Goal: Check status: Check status

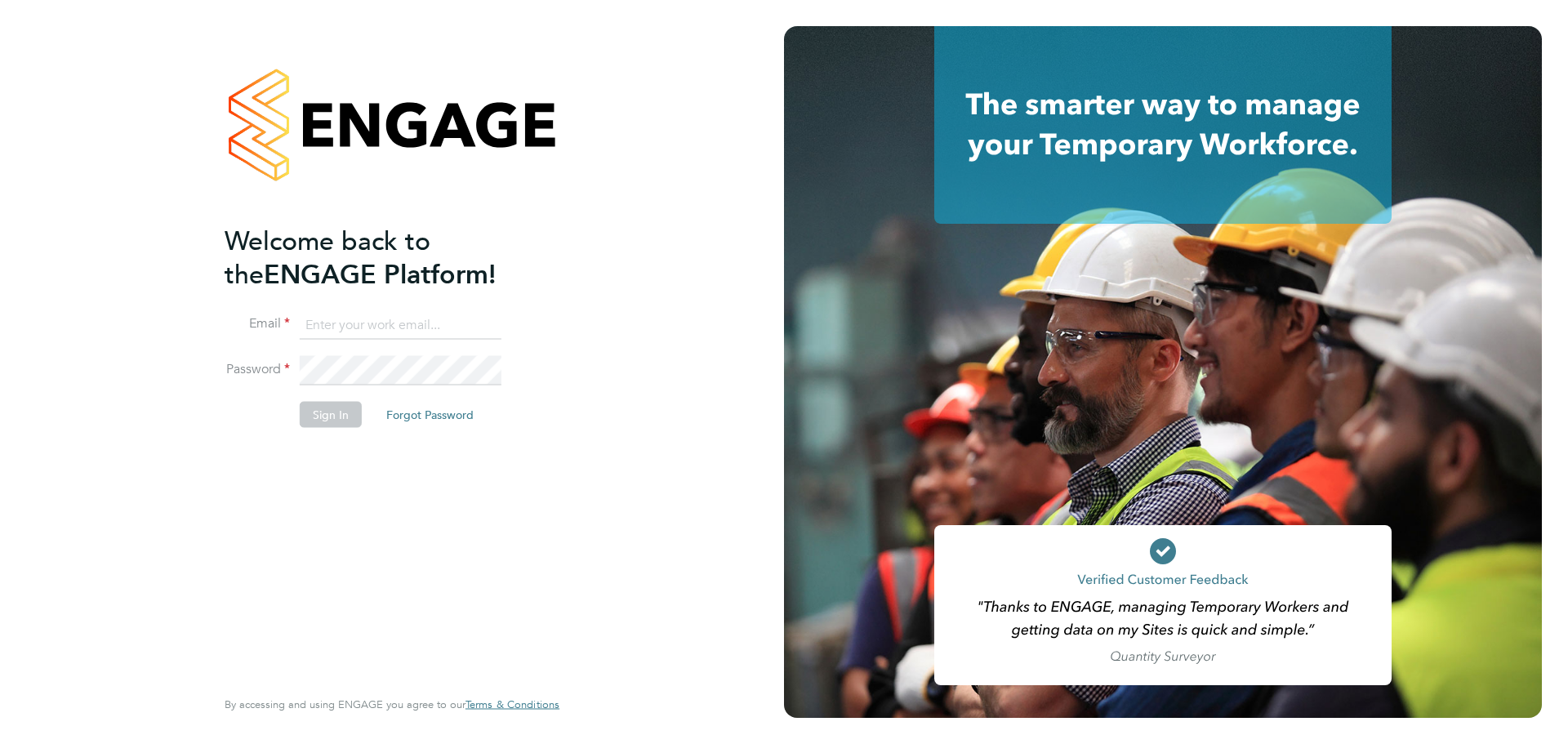
type input "[PERSON_NAME][EMAIL_ADDRESS][DOMAIN_NAME]"
drag, startPoint x: 328, startPoint y: 422, endPoint x: 342, endPoint y: 411, distance: 17.8
click at [337, 414] on button "Sign In" at bounding box center [330, 414] width 62 height 26
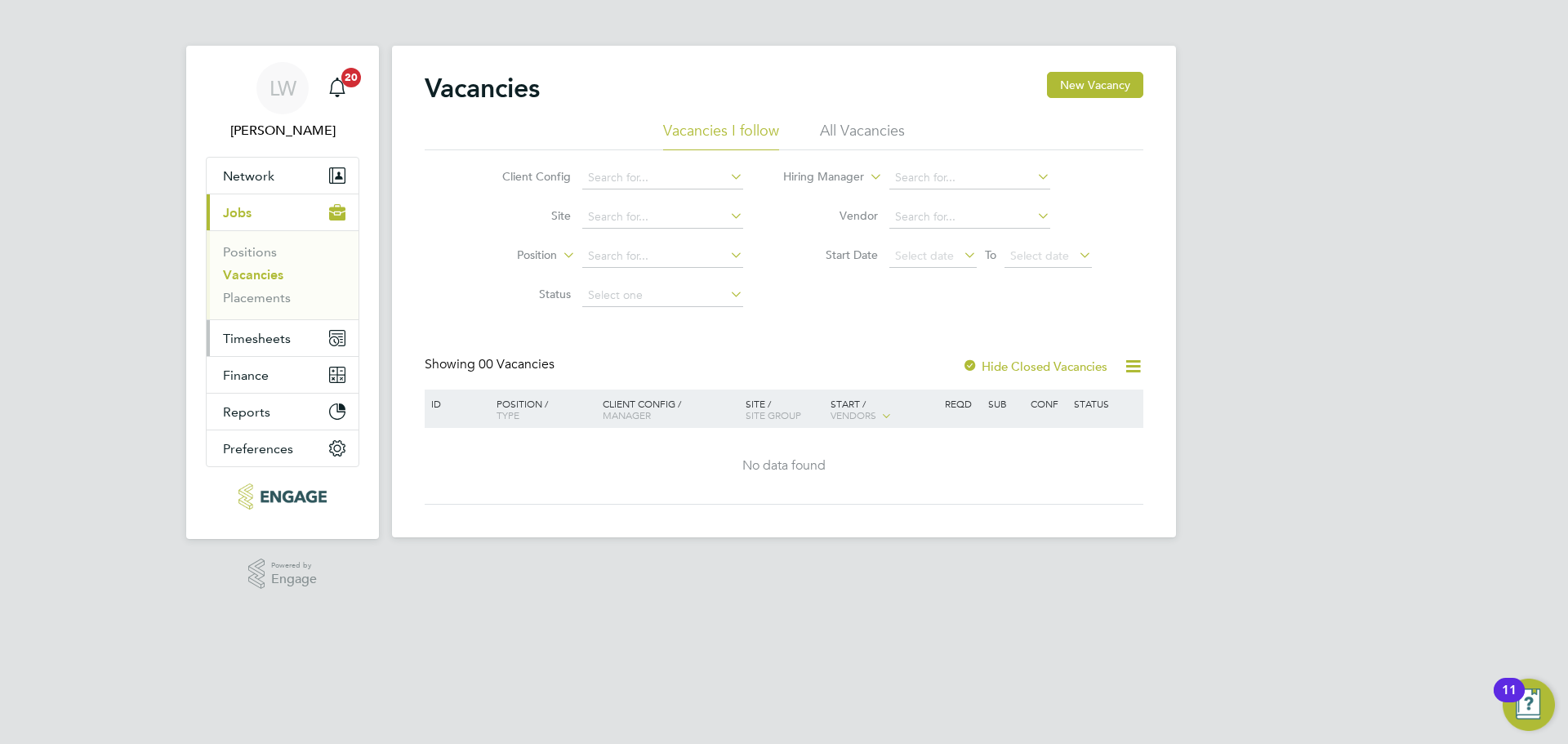
click at [222, 330] on button "Timesheets" at bounding box center [282, 338] width 152 height 36
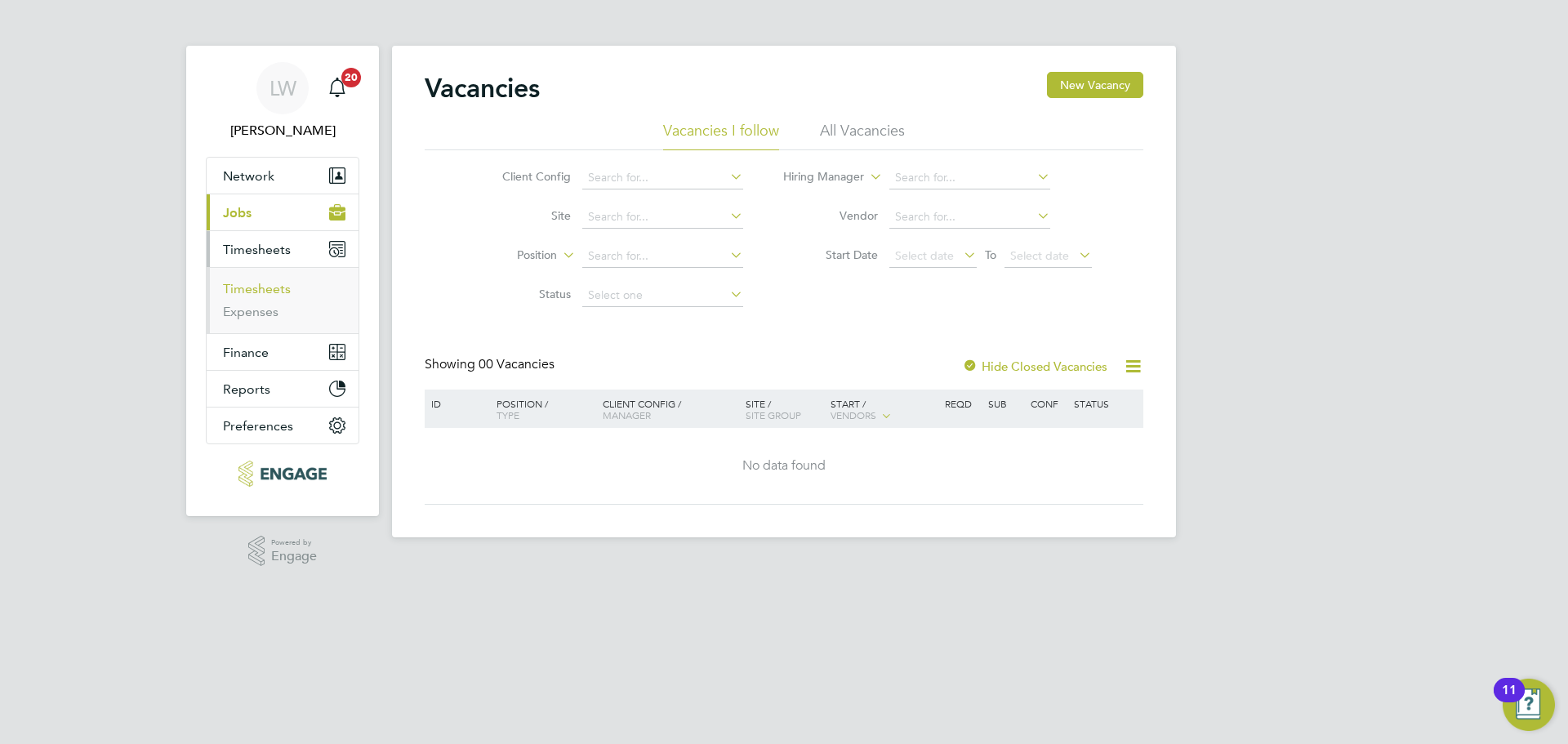
drag, startPoint x: 261, startPoint y: 285, endPoint x: 270, endPoint y: 294, distance: 12.7
click at [261, 285] on link "Timesheets" at bounding box center [257, 289] width 67 height 16
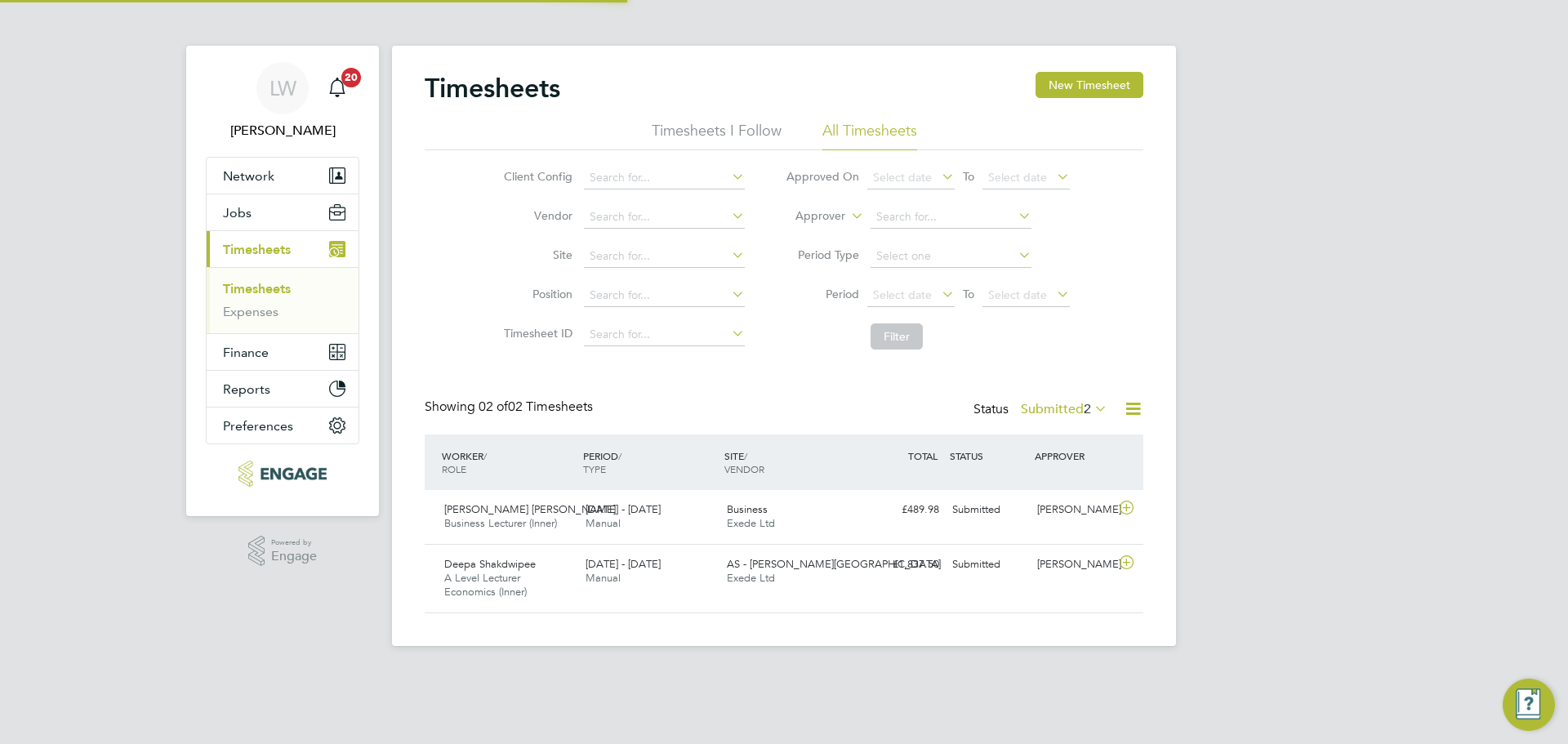
scroll to position [42, 142]
click at [1084, 406] on span "2" at bounding box center [1087, 409] width 7 height 16
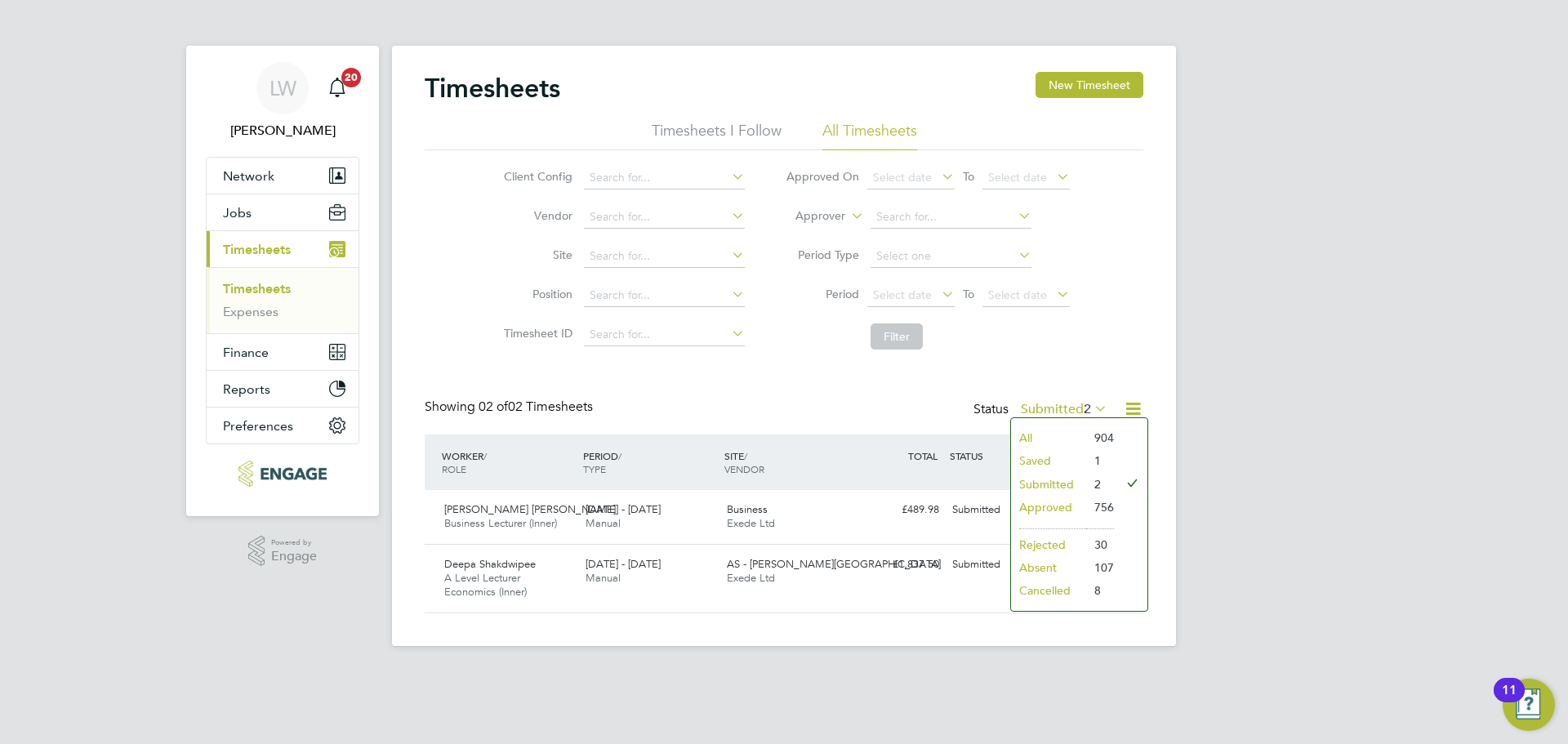
click at [1079, 437] on li "All" at bounding box center [1048, 437] width 75 height 23
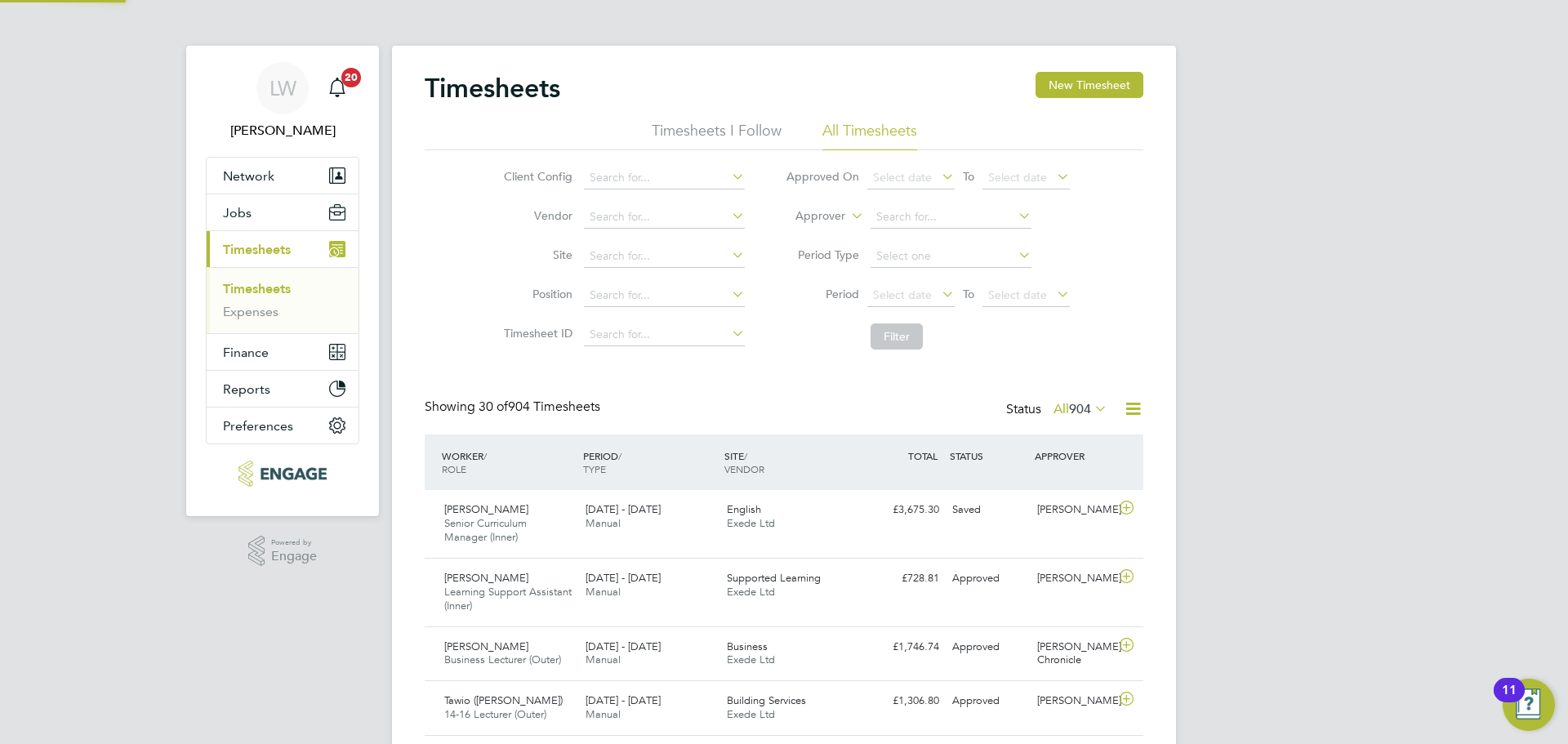
scroll to position [0, 0]
click at [276, 285] on link "Timesheets" at bounding box center [257, 289] width 67 height 16
click at [834, 216] on label "Approver" at bounding box center [808, 216] width 73 height 16
click at [799, 237] on li "Worker" at bounding box center [805, 234] width 81 height 21
click at [892, 218] on input at bounding box center [951, 216] width 161 height 23
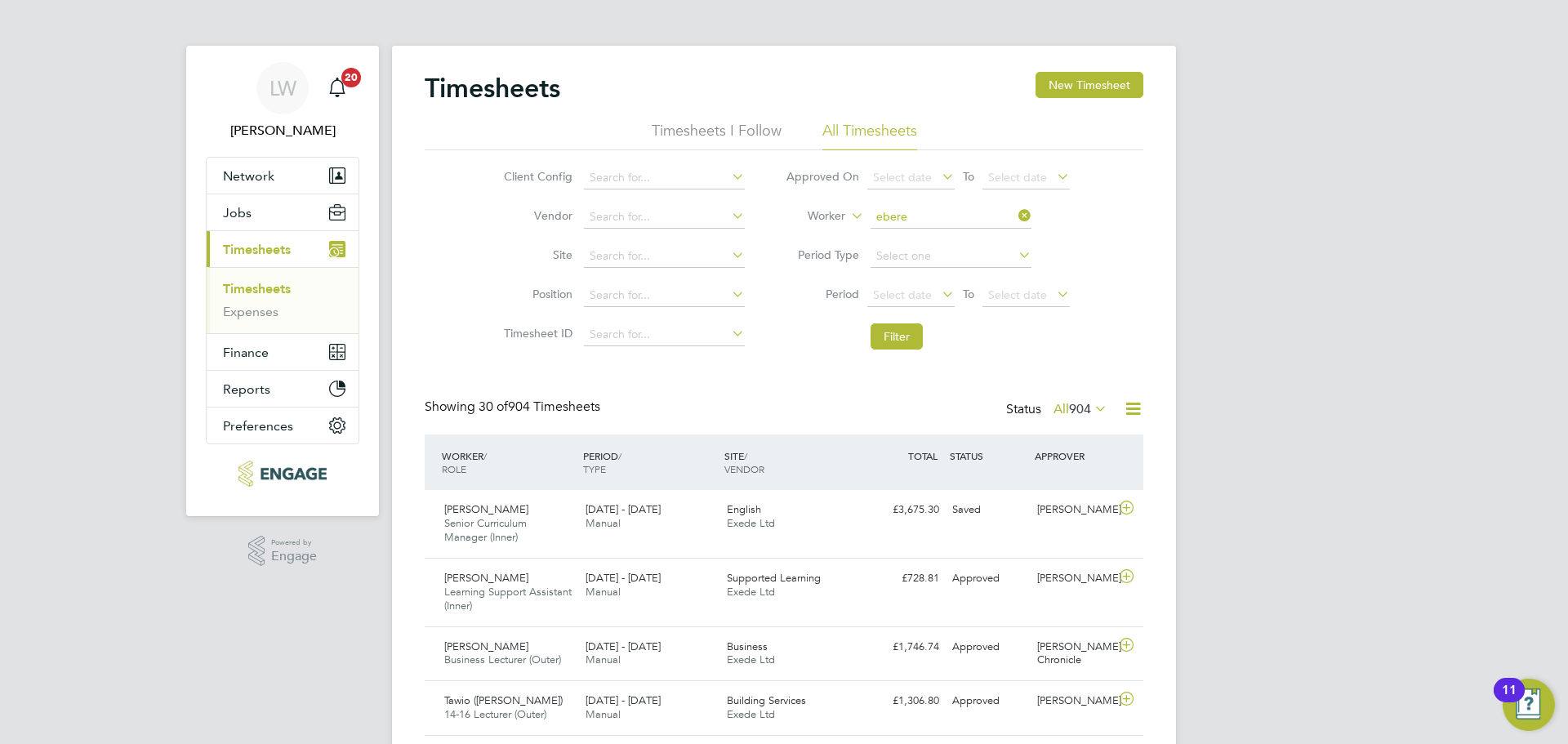
click at [973, 239] on li "Ebere Adoromike" at bounding box center [950, 240] width 163 height 22
type input "Ebere Adoromike"
click at [892, 335] on button "Filter" at bounding box center [897, 336] width 53 height 26
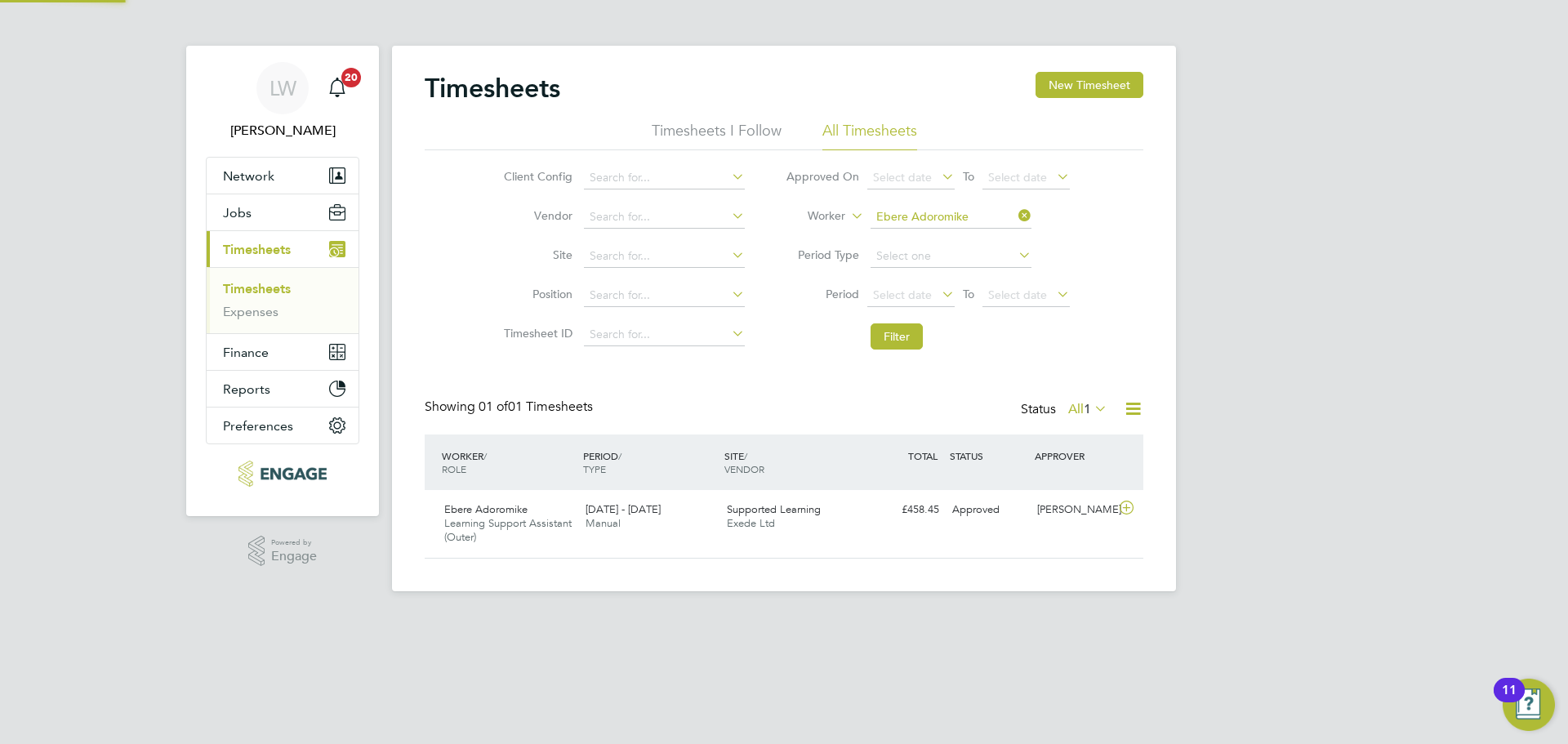
scroll to position [42, 142]
click at [673, 527] on div "22 - 28 Sep 2025 Manual" at bounding box center [650, 517] width 141 height 41
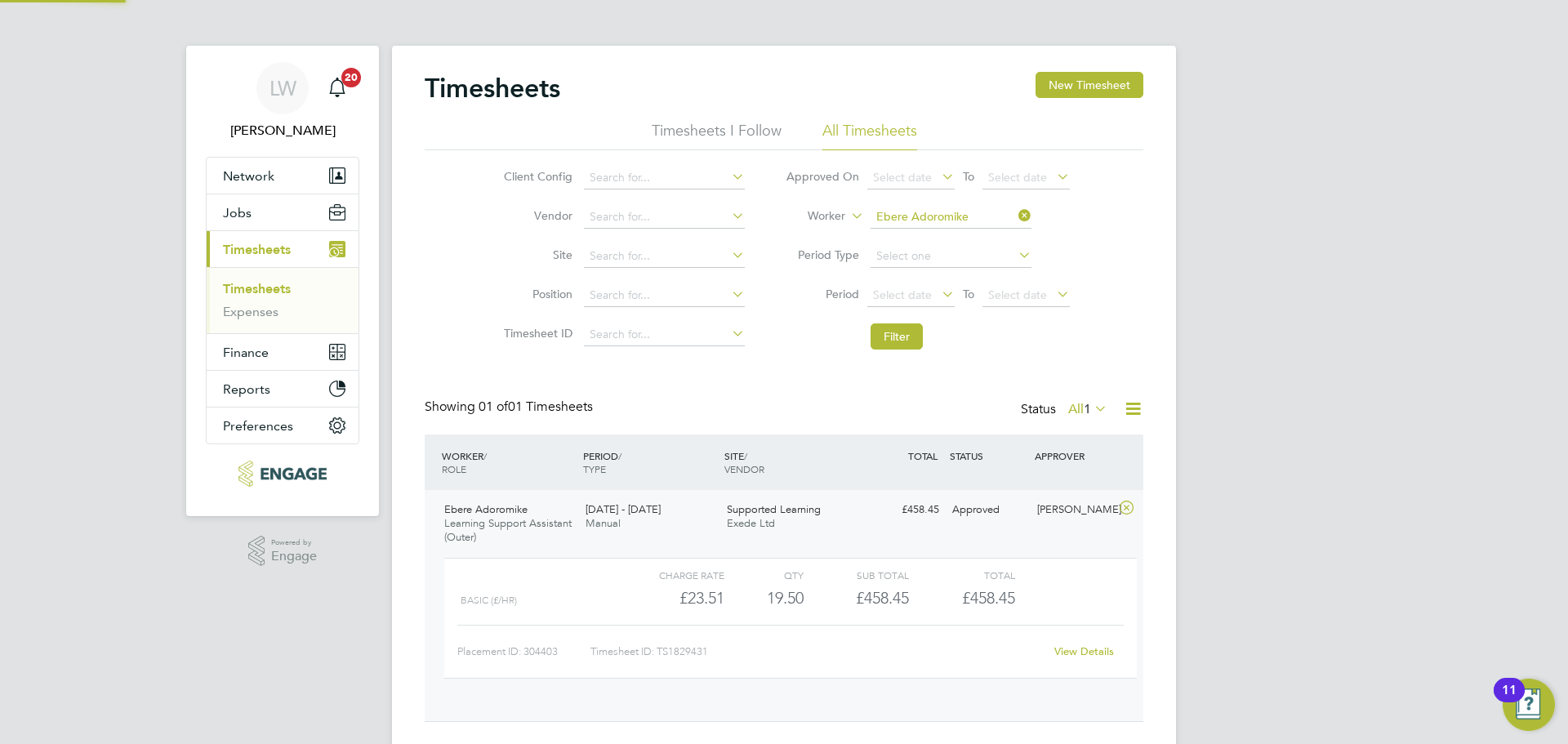
scroll to position [28, 160]
click at [1077, 649] on link "View Details" at bounding box center [1084, 652] width 60 height 14
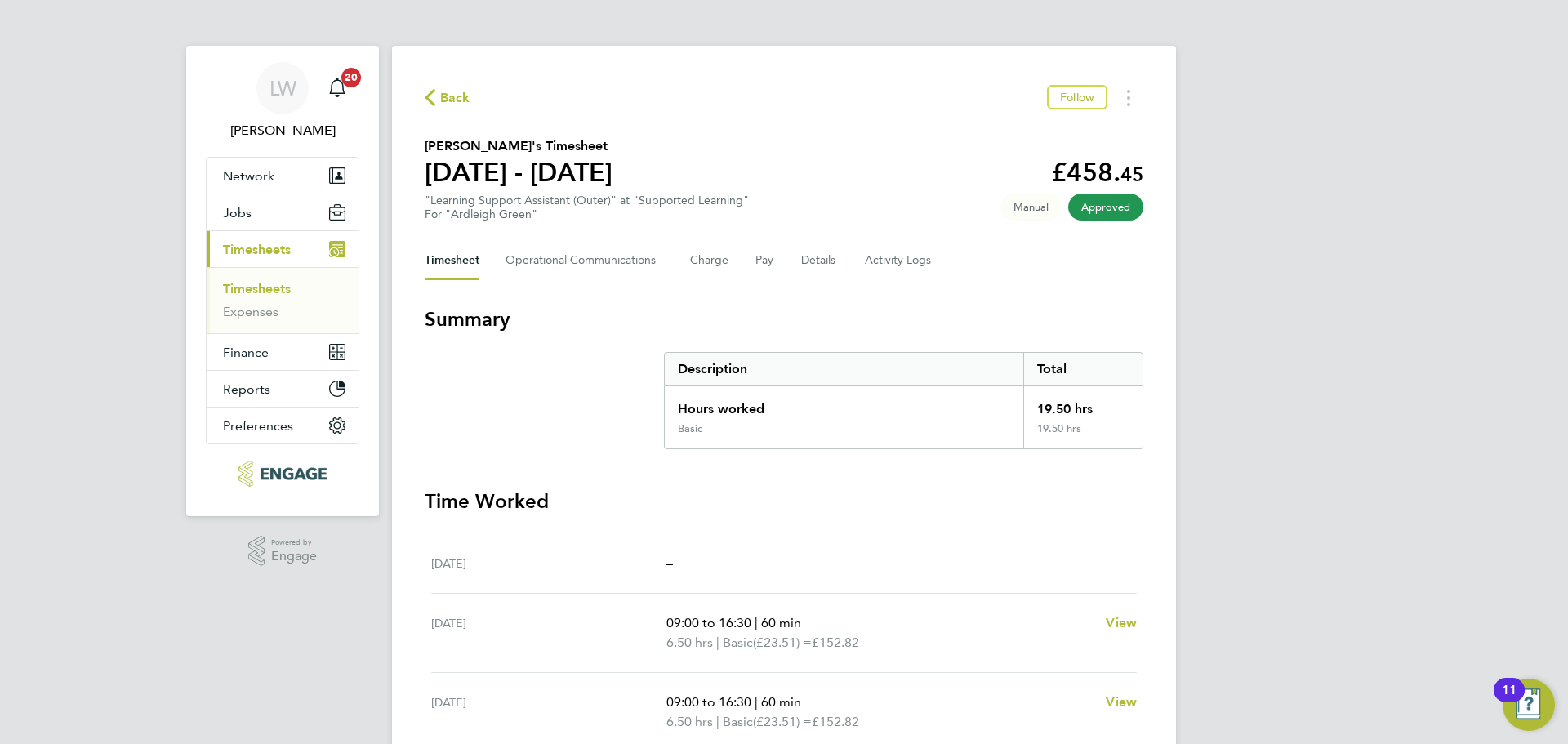
drag, startPoint x: 460, startPoint y: 95, endPoint x: 1230, endPoint y: 308, distance: 798.9
click at [460, 95] on span "Back" at bounding box center [455, 98] width 30 height 20
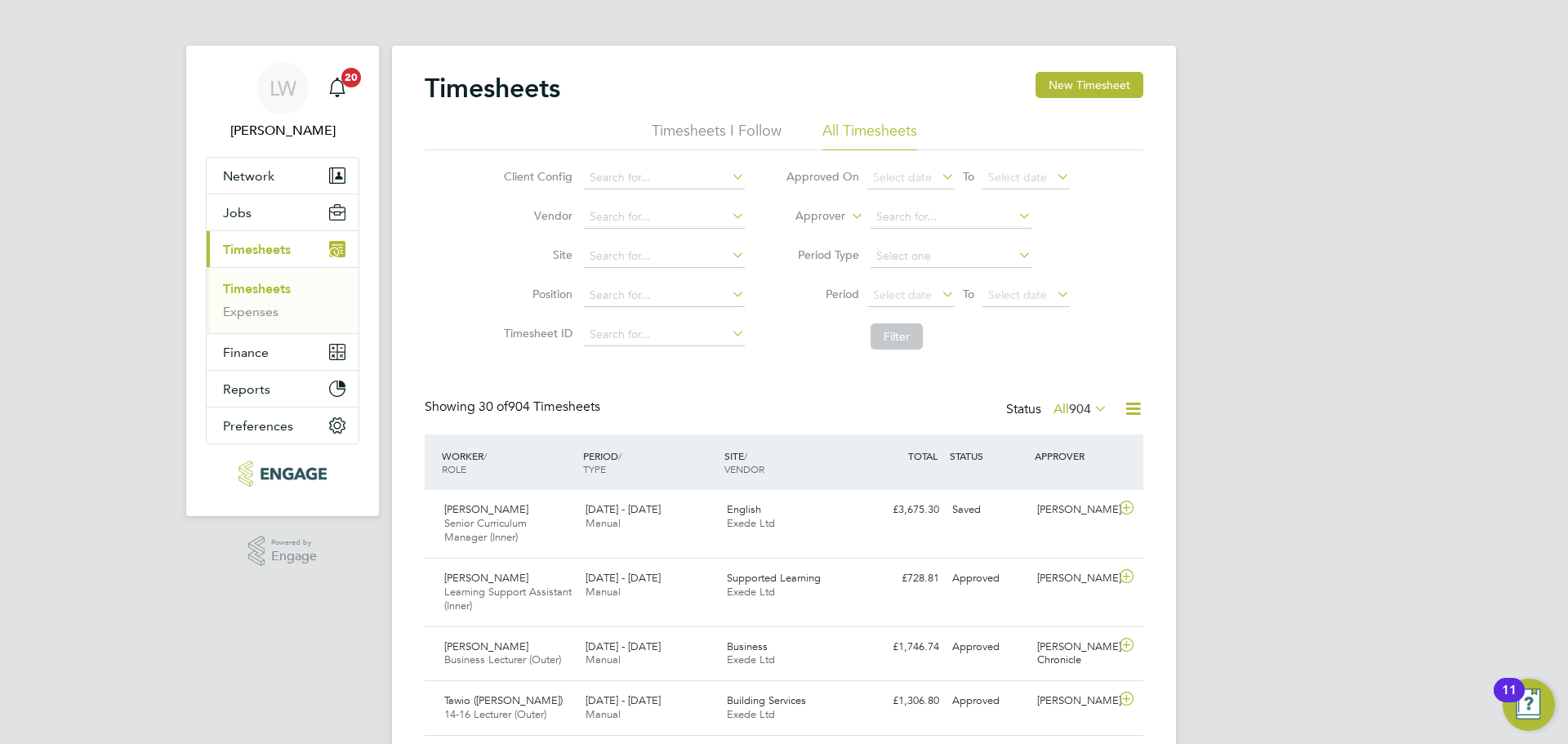
click at [843, 252] on label "Period Type" at bounding box center [822, 254] width 73 height 15
click at [833, 219] on label "Approver" at bounding box center [808, 216] width 73 height 16
click at [825, 245] on li "Worker" at bounding box center [805, 234] width 81 height 21
click at [915, 214] on input at bounding box center [951, 216] width 161 height 23
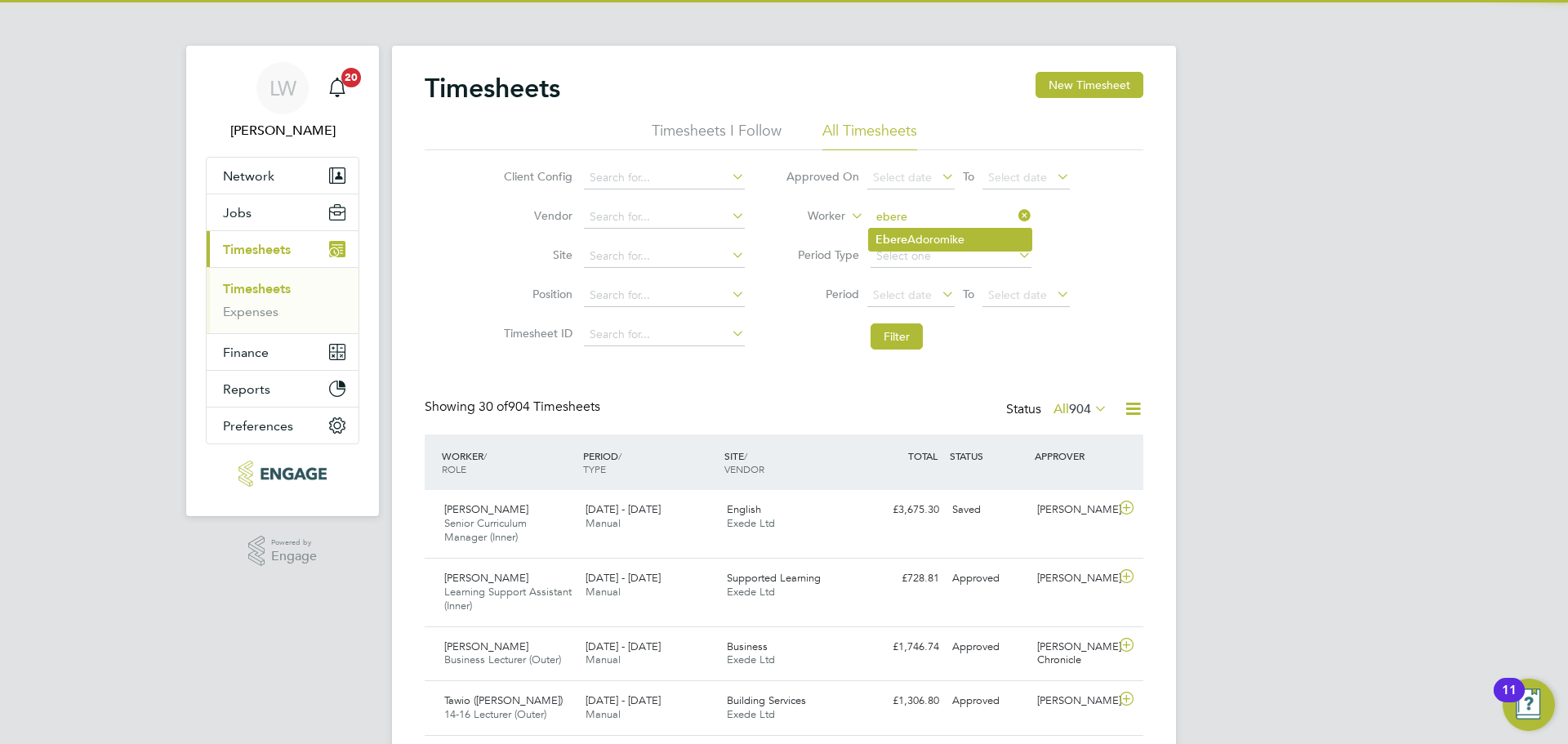
click at [955, 246] on li "Ebere Adoromike" at bounding box center [950, 240] width 163 height 22
type input "Ebere Adoromike"
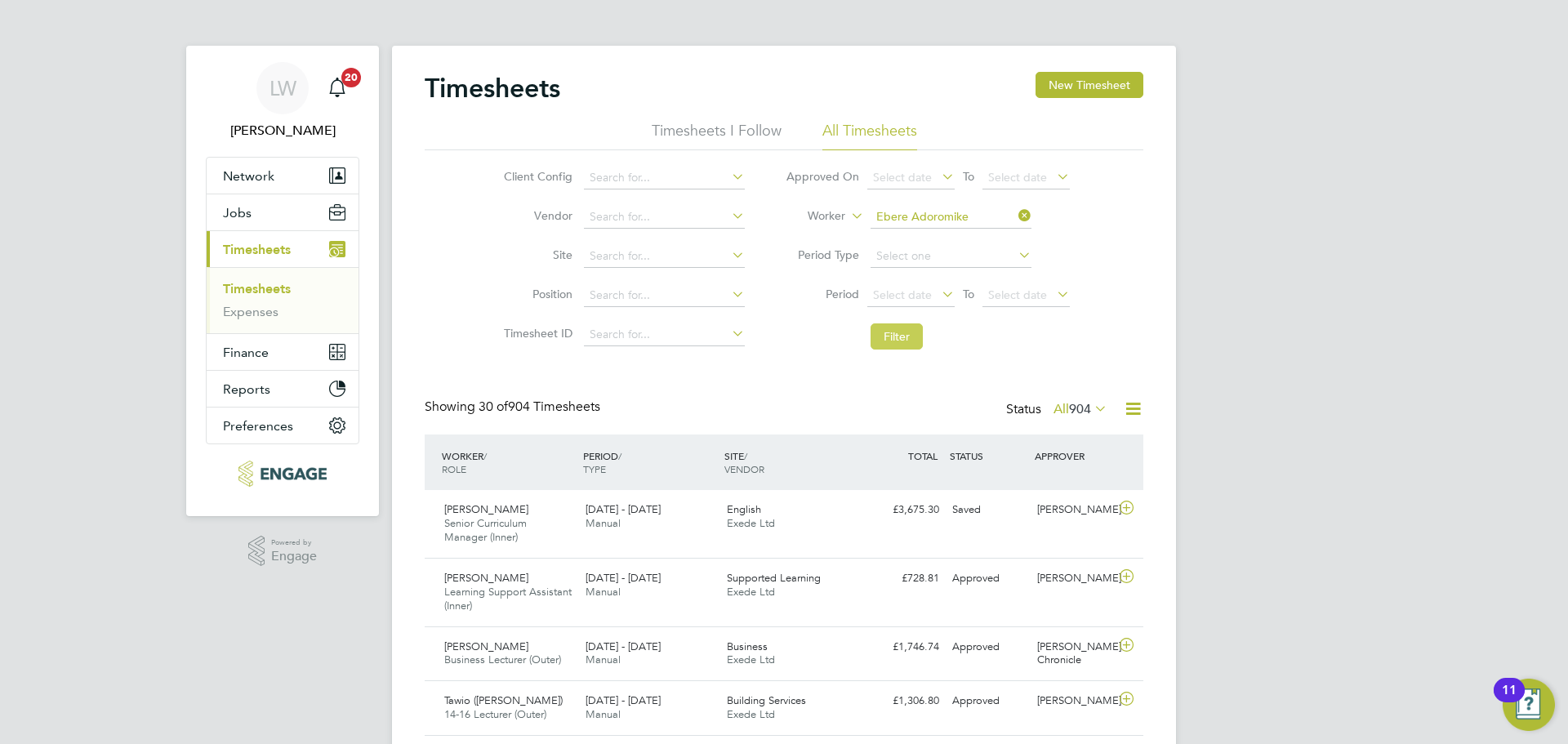
click at [909, 325] on button "Filter" at bounding box center [897, 336] width 53 height 26
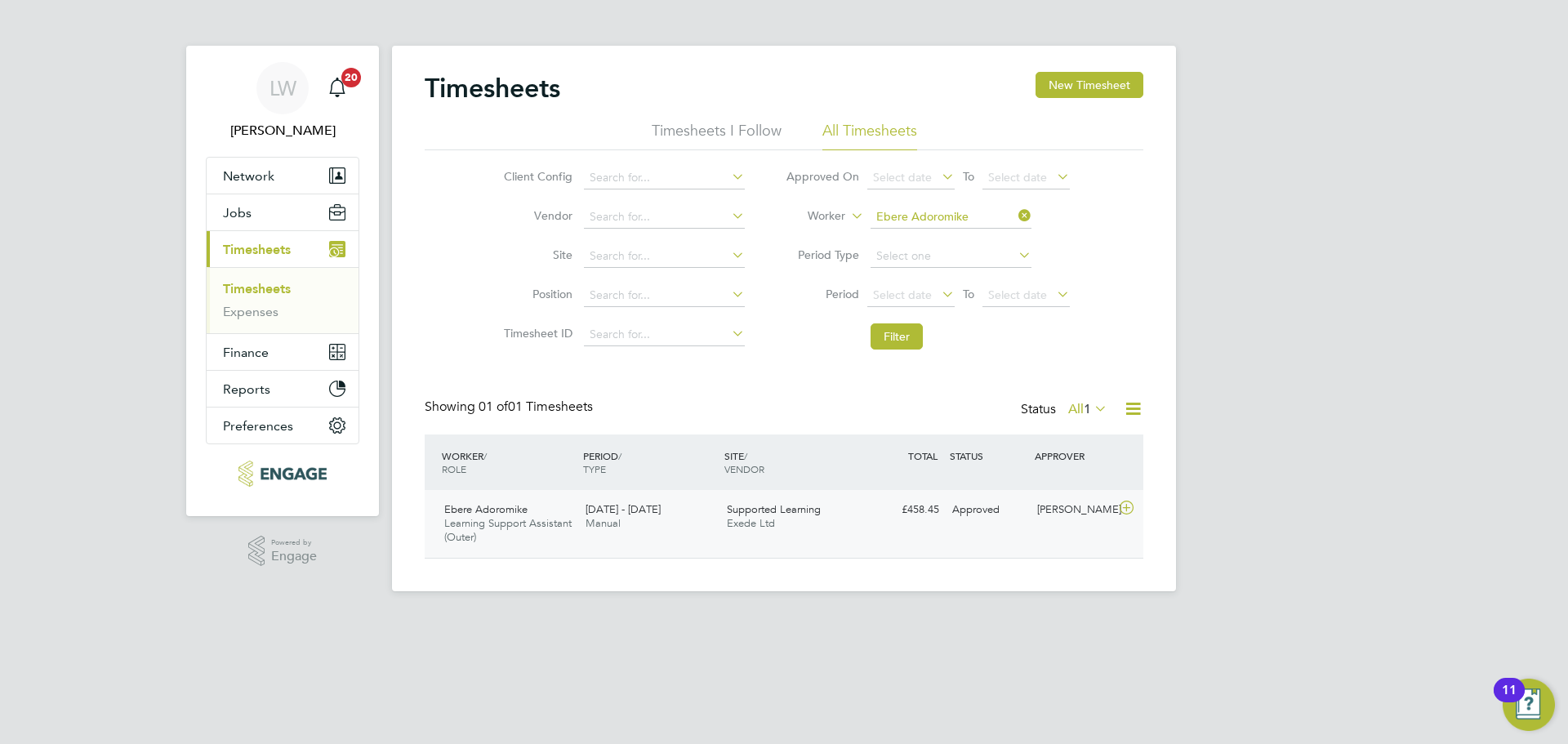
click at [986, 531] on div "Ebere Adoromike Learning Support Assistant (Outer) 22 - 28 Sep 2025 22 - 28 Sep…" at bounding box center [784, 524] width 719 height 67
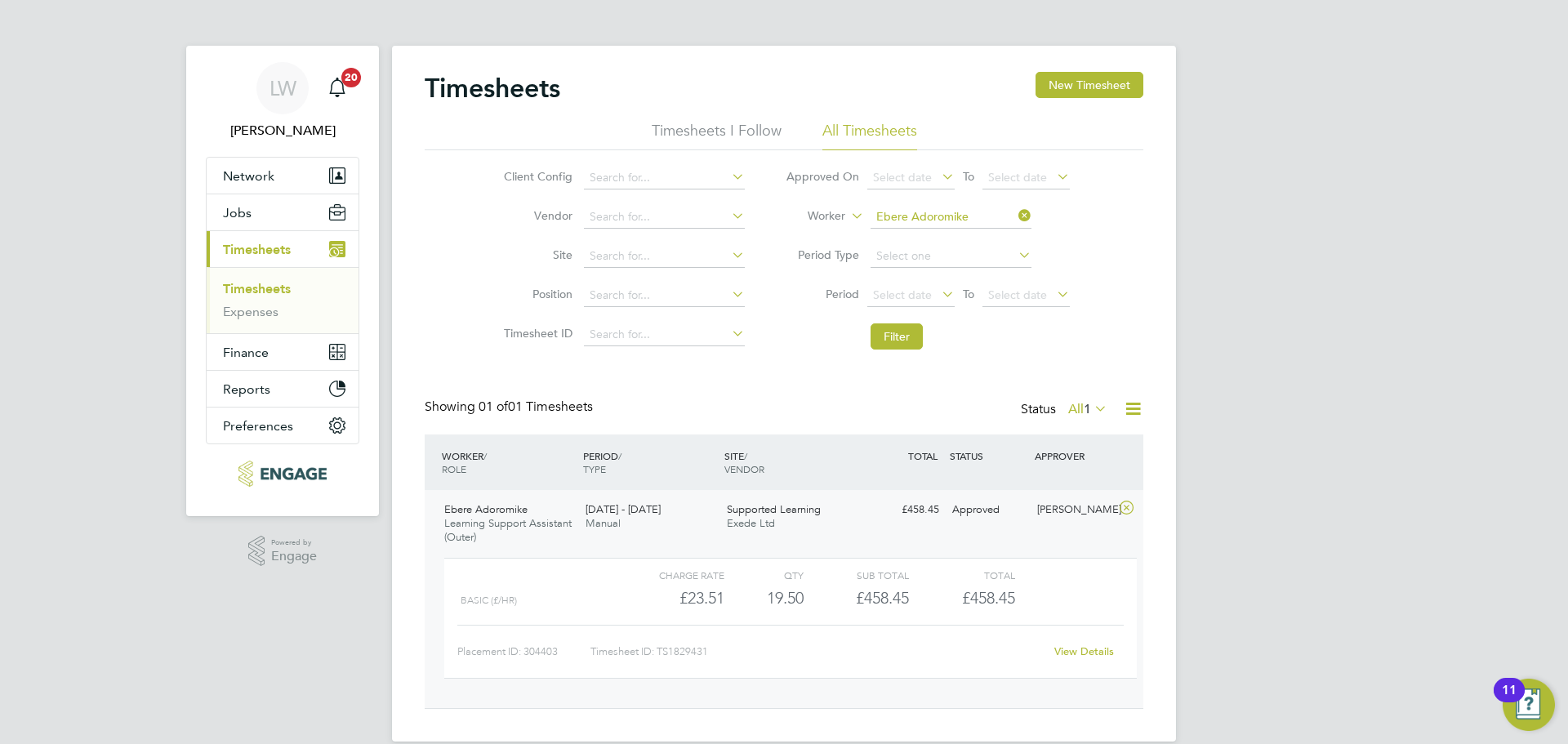
click at [1086, 649] on link "View Details" at bounding box center [1084, 652] width 60 height 14
